Goal: Task Accomplishment & Management: Use online tool/utility

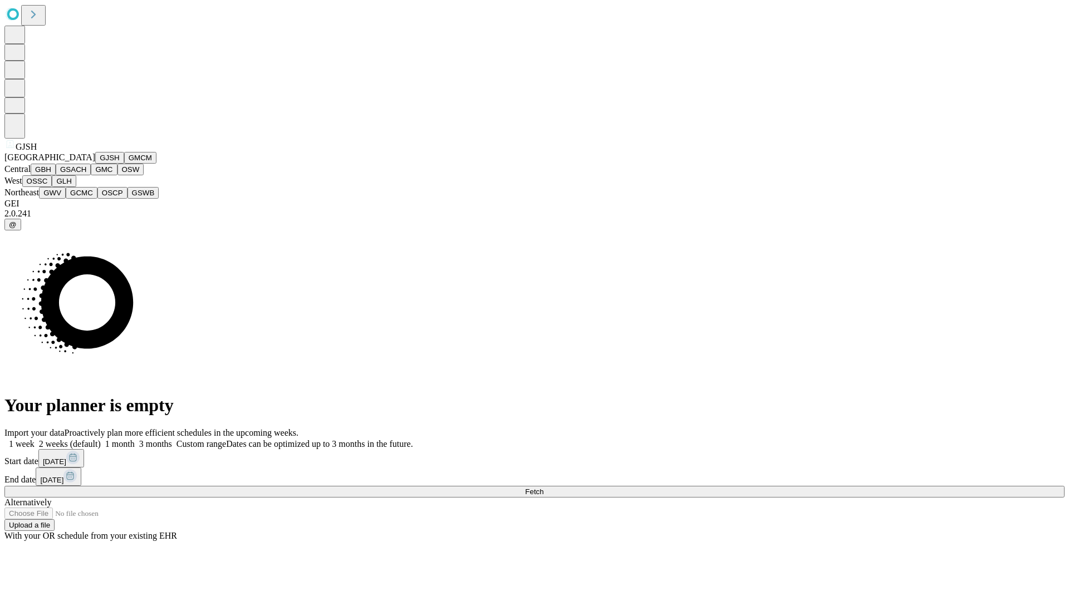
click at [95, 164] on button "GJSH" at bounding box center [109, 158] width 29 height 12
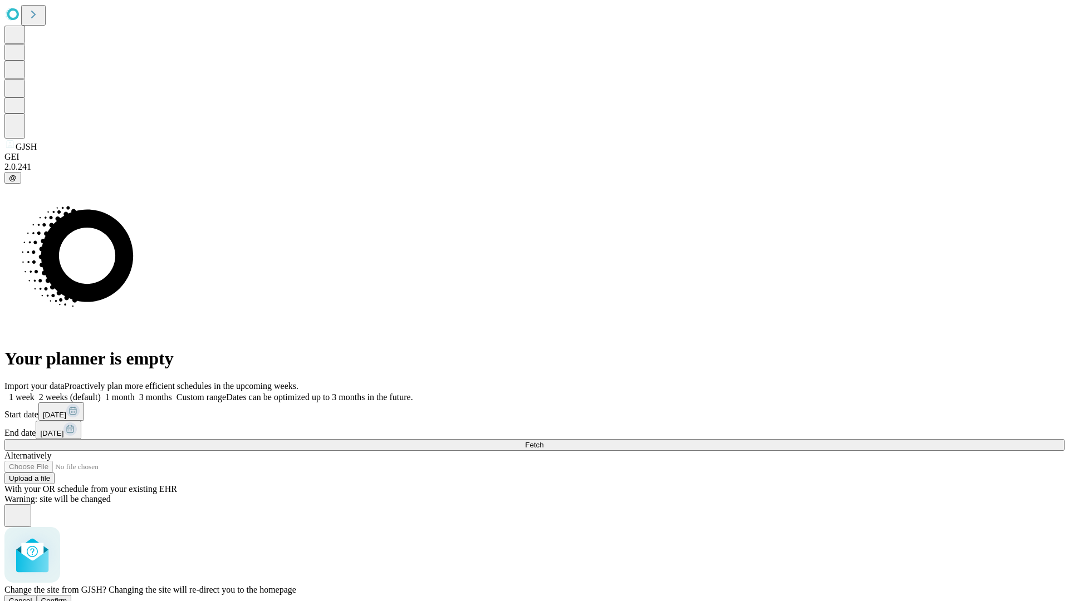
click at [67, 597] on span "Confirm" at bounding box center [54, 601] width 26 height 8
click at [135, 393] on label "1 month" at bounding box center [118, 397] width 34 height 9
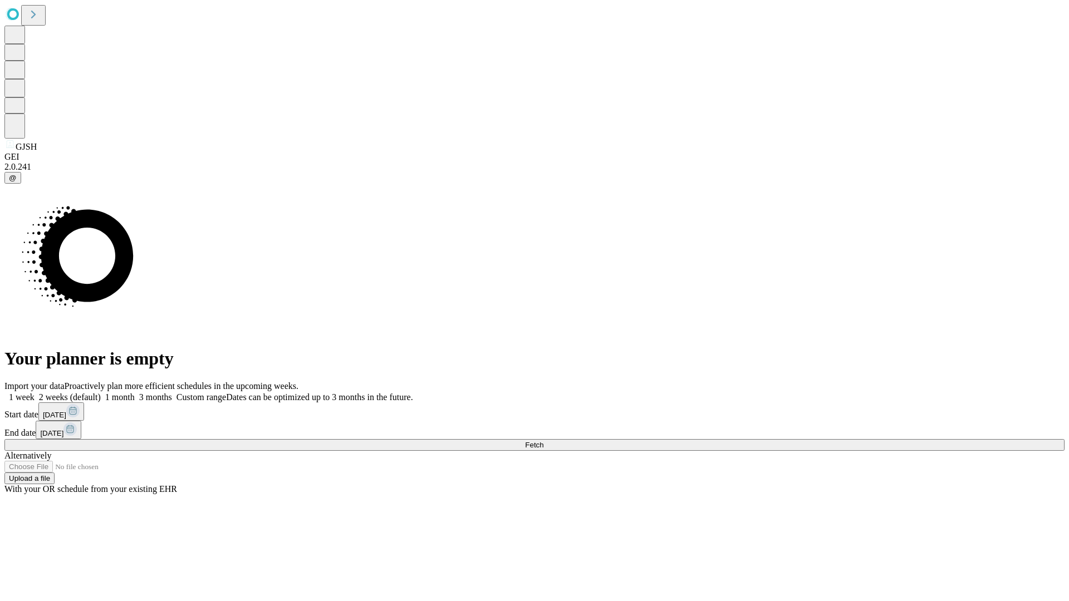
click at [544, 441] on span "Fetch" at bounding box center [534, 445] width 18 height 8
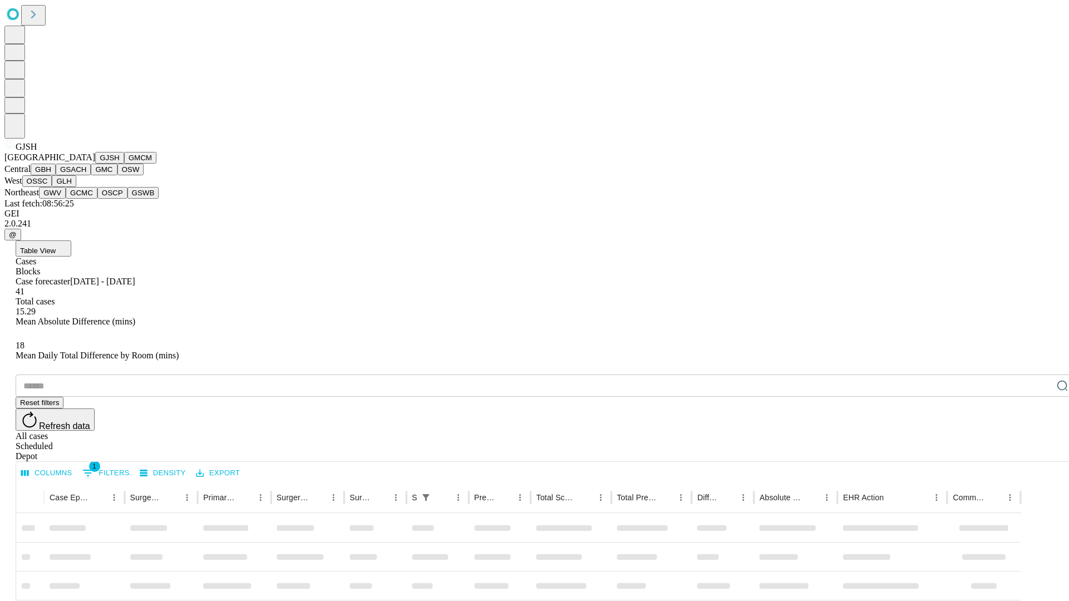
click at [124, 164] on button "GMCM" at bounding box center [140, 158] width 32 height 12
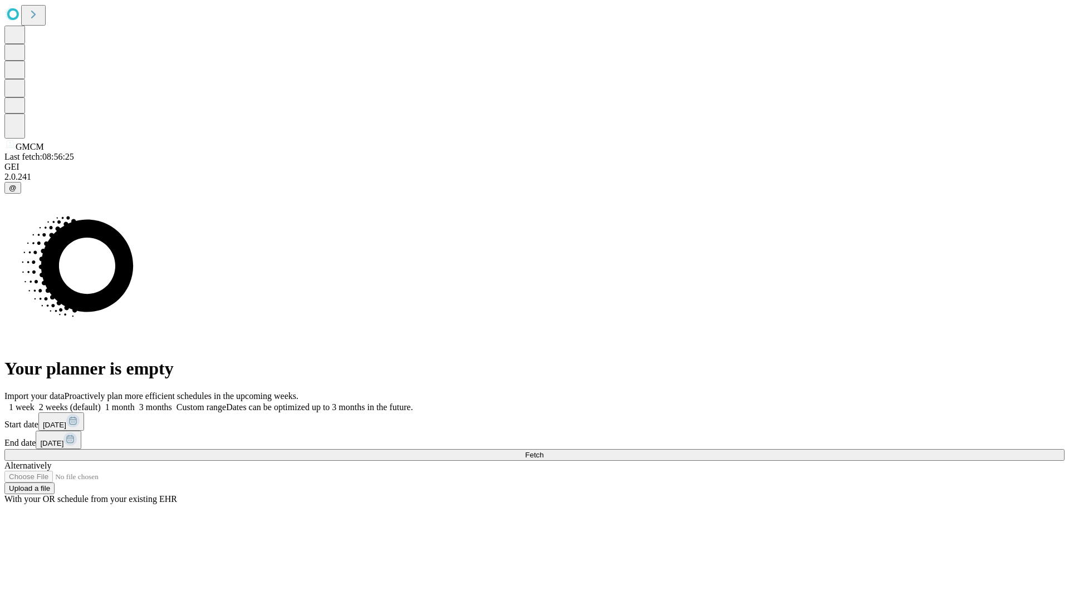
click at [135, 403] on label "1 month" at bounding box center [118, 407] width 34 height 9
click at [544, 451] on span "Fetch" at bounding box center [534, 455] width 18 height 8
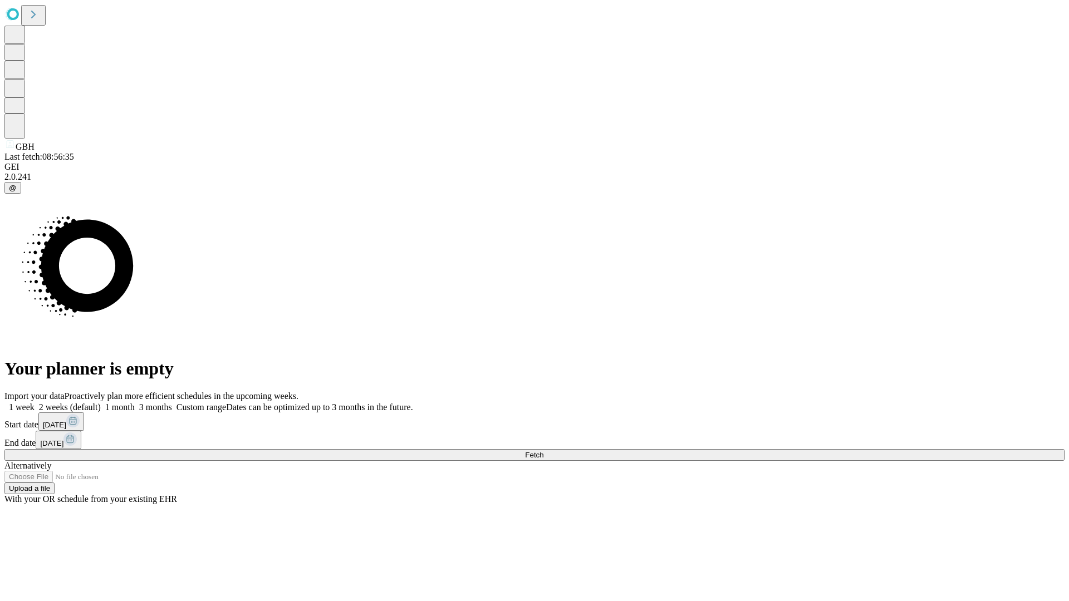
click at [135, 403] on label "1 month" at bounding box center [118, 407] width 34 height 9
click at [544, 451] on span "Fetch" at bounding box center [534, 455] width 18 height 8
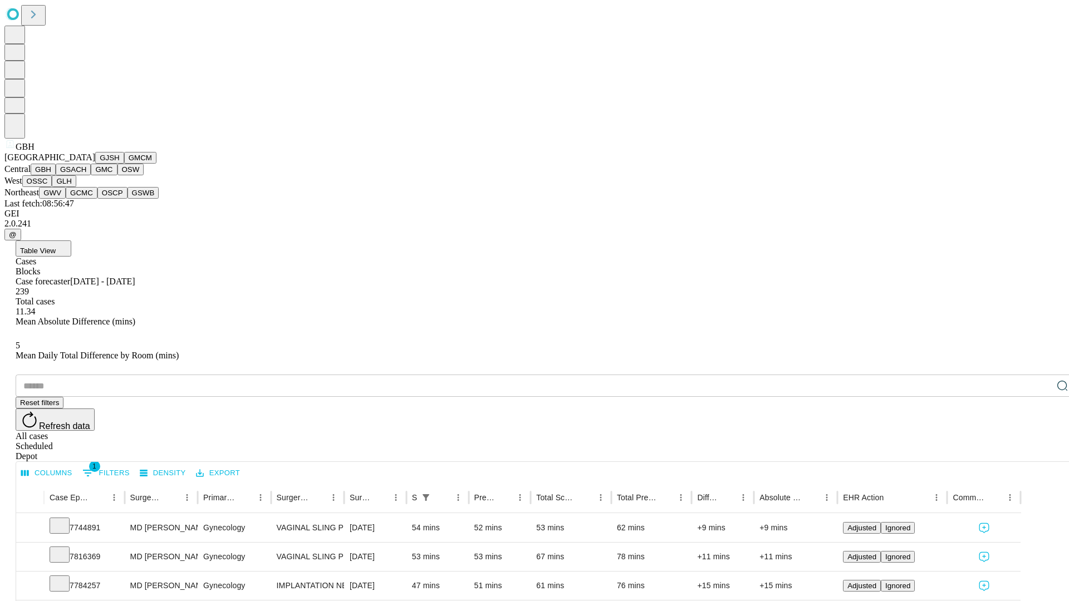
click at [86, 175] on button "GSACH" at bounding box center [73, 170] width 35 height 12
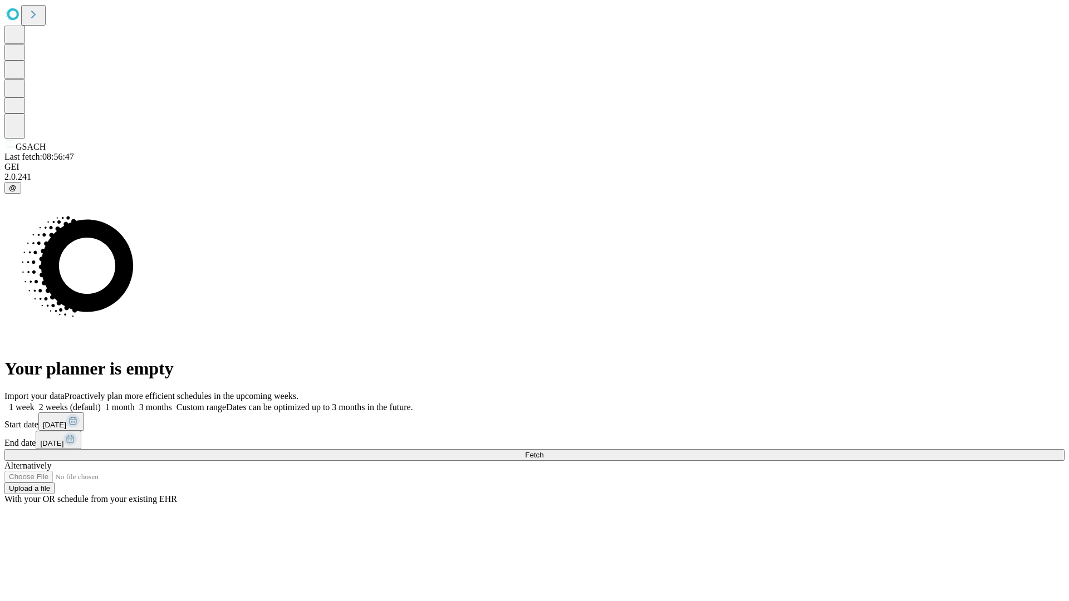
click at [135, 403] on label "1 month" at bounding box center [118, 407] width 34 height 9
click at [544, 451] on span "Fetch" at bounding box center [534, 455] width 18 height 8
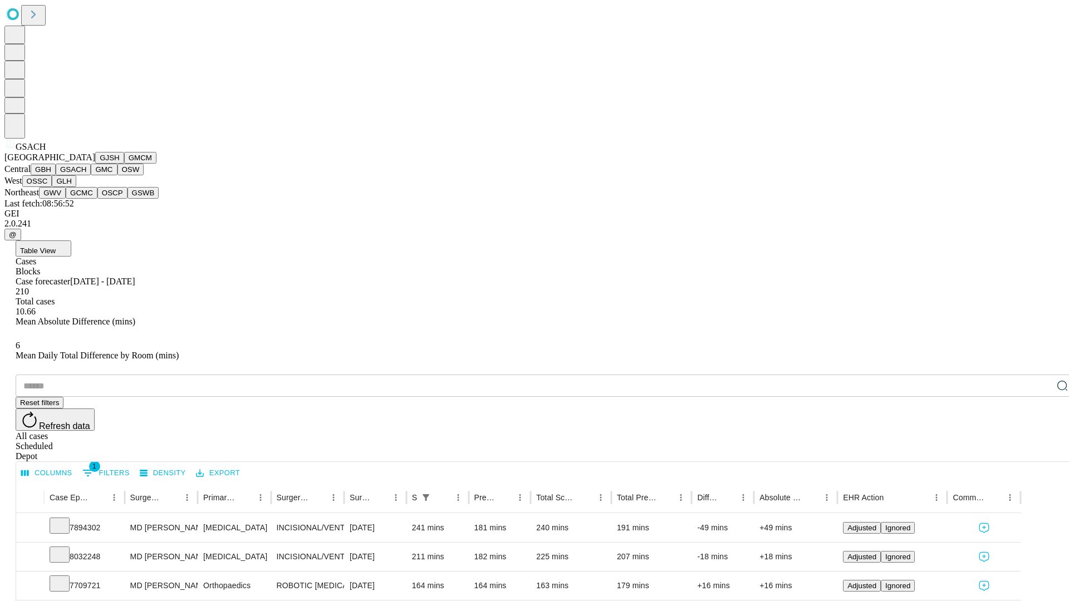
click at [91, 175] on button "GMC" at bounding box center [104, 170] width 26 height 12
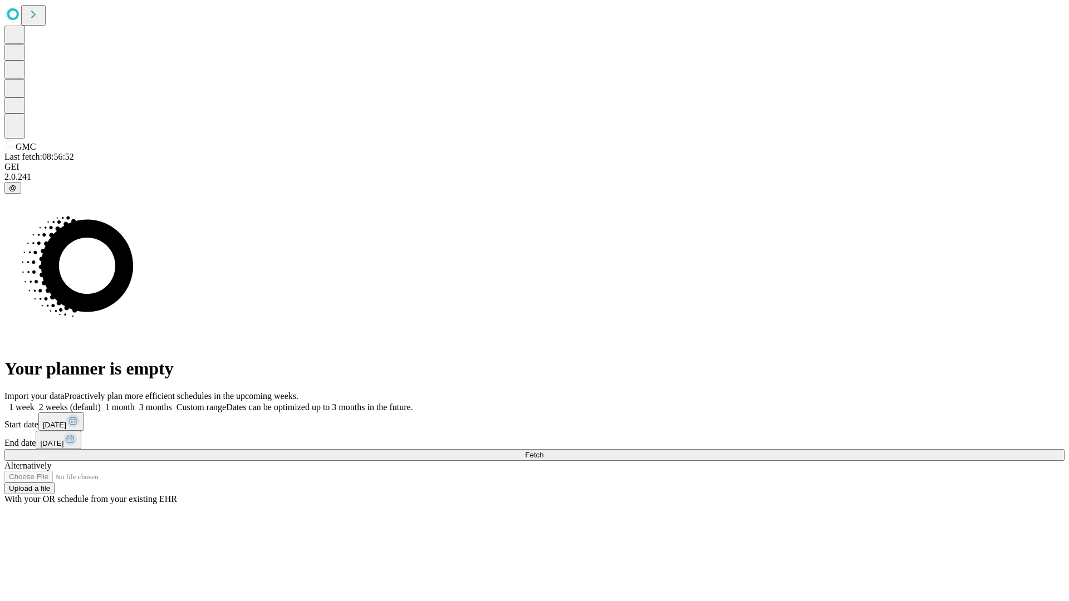
click at [135, 403] on label "1 month" at bounding box center [118, 407] width 34 height 9
click at [544, 451] on span "Fetch" at bounding box center [534, 455] width 18 height 8
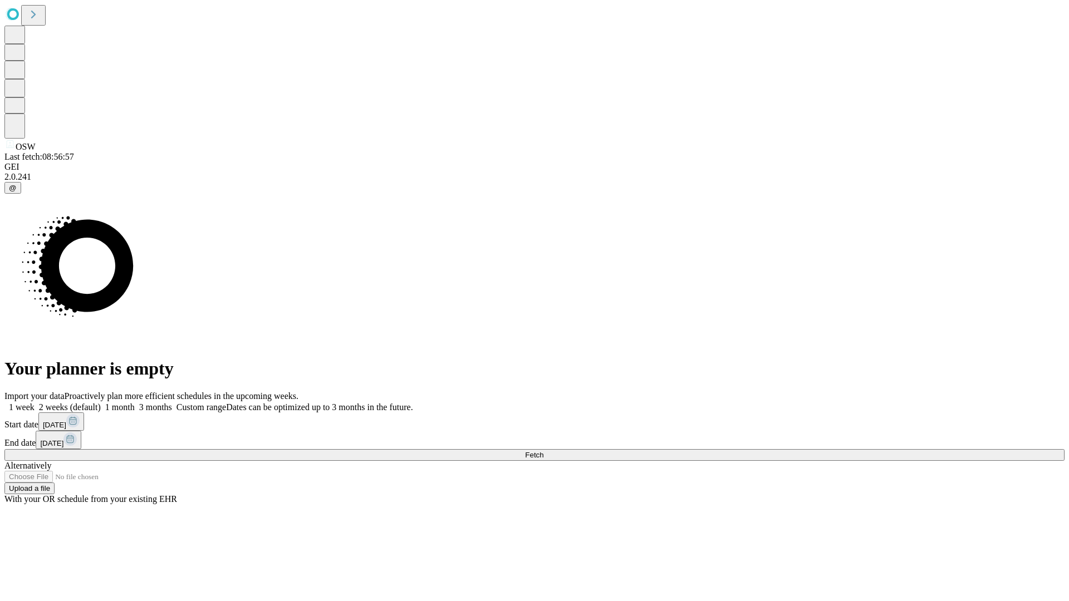
click at [135, 403] on label "1 month" at bounding box center [118, 407] width 34 height 9
click at [544, 451] on span "Fetch" at bounding box center [534, 455] width 18 height 8
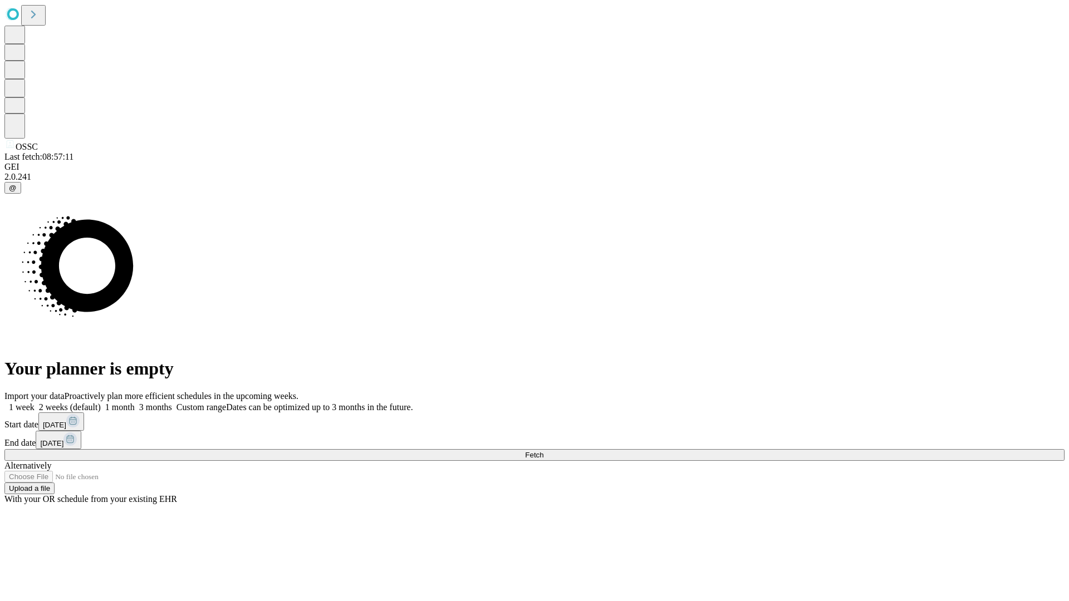
click at [135, 403] on label "1 month" at bounding box center [118, 407] width 34 height 9
click at [544, 451] on span "Fetch" at bounding box center [534, 455] width 18 height 8
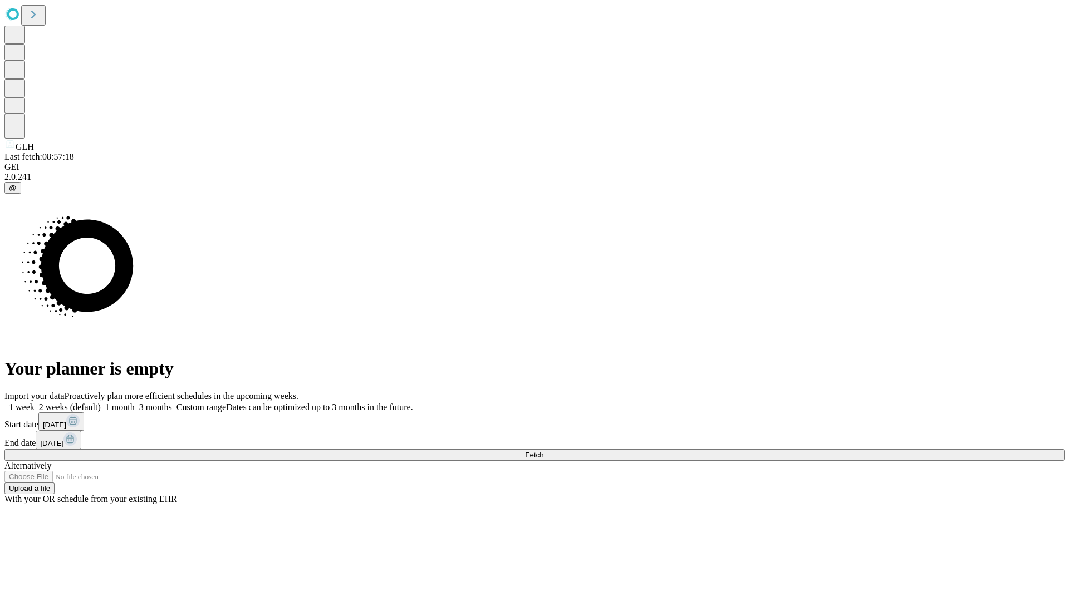
click at [544, 451] on span "Fetch" at bounding box center [534, 455] width 18 height 8
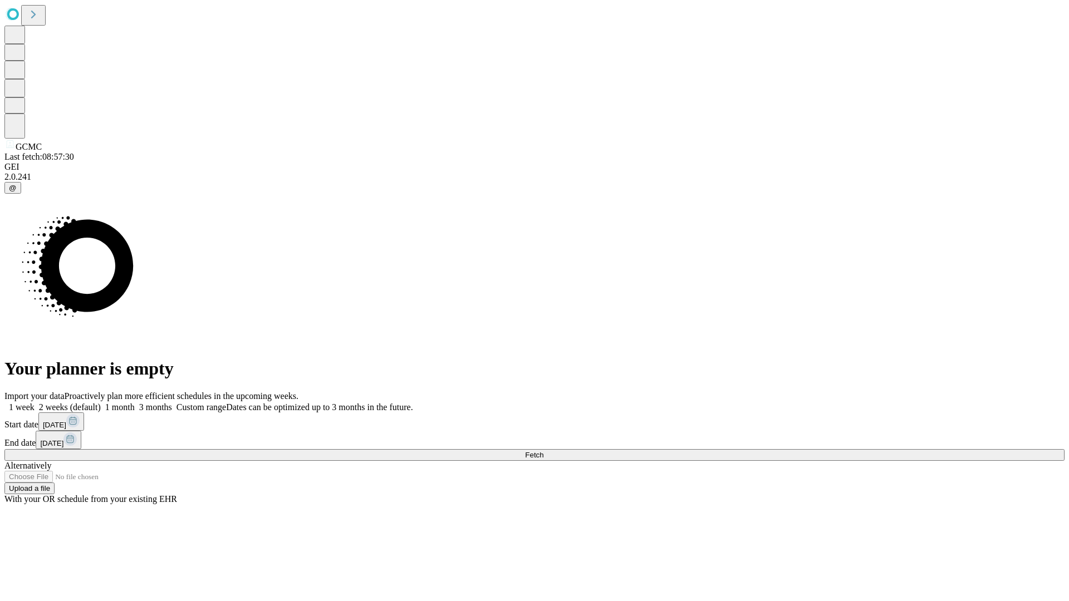
click at [544, 451] on span "Fetch" at bounding box center [534, 455] width 18 height 8
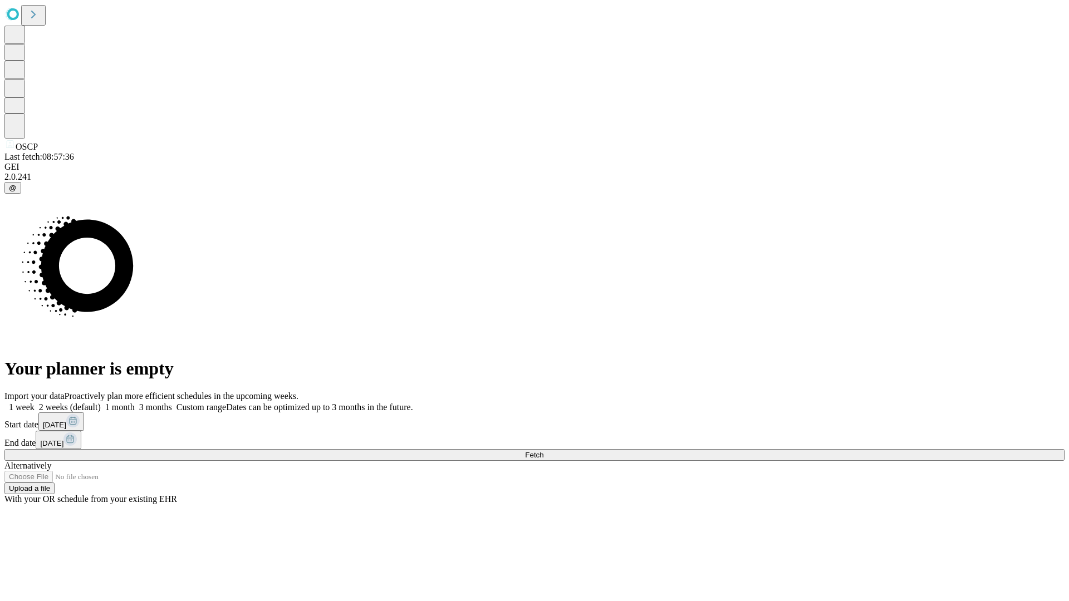
click at [544, 451] on span "Fetch" at bounding box center [534, 455] width 18 height 8
